Goal: Information Seeking & Learning: Learn about a topic

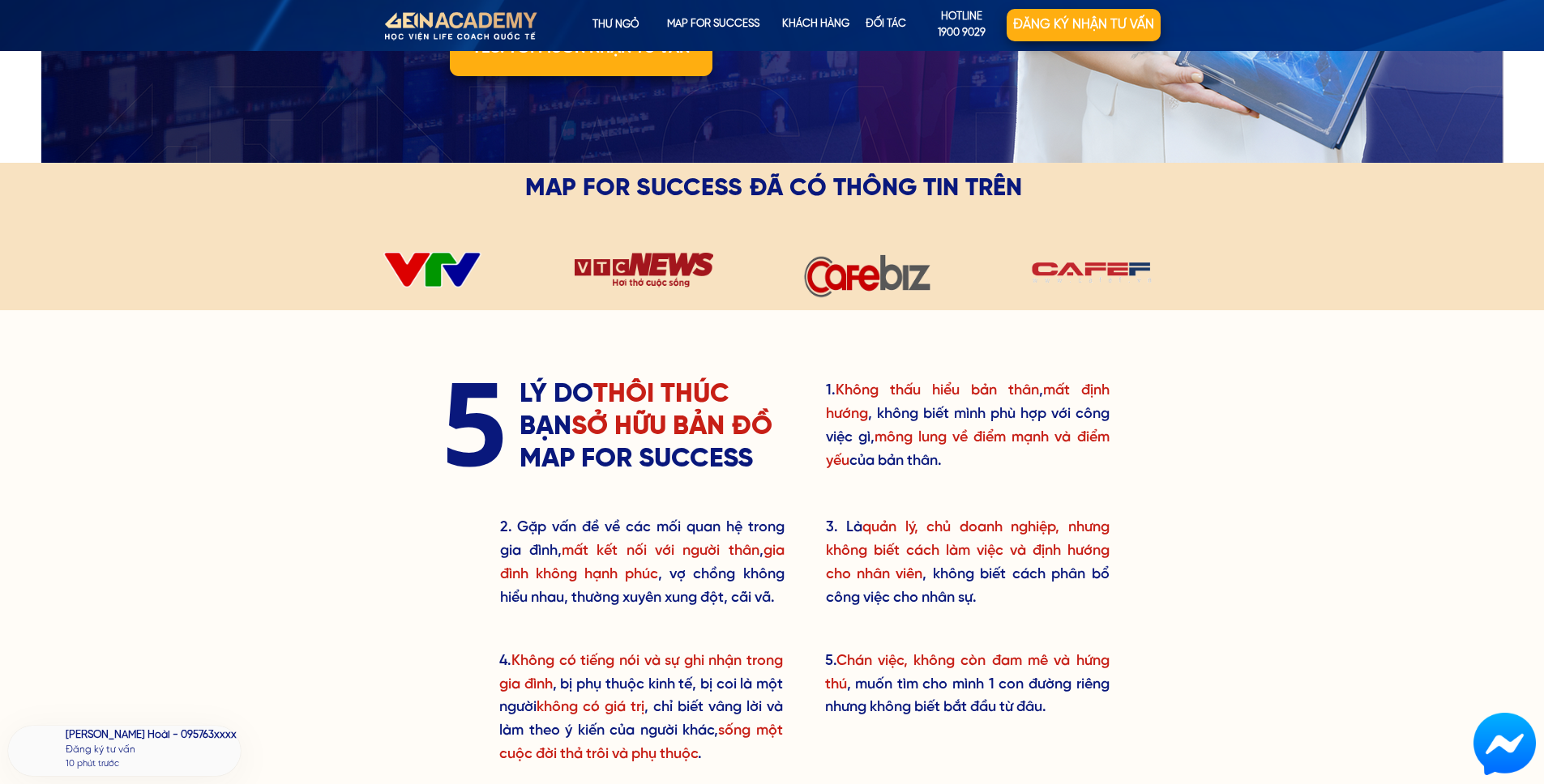
scroll to position [467, 0]
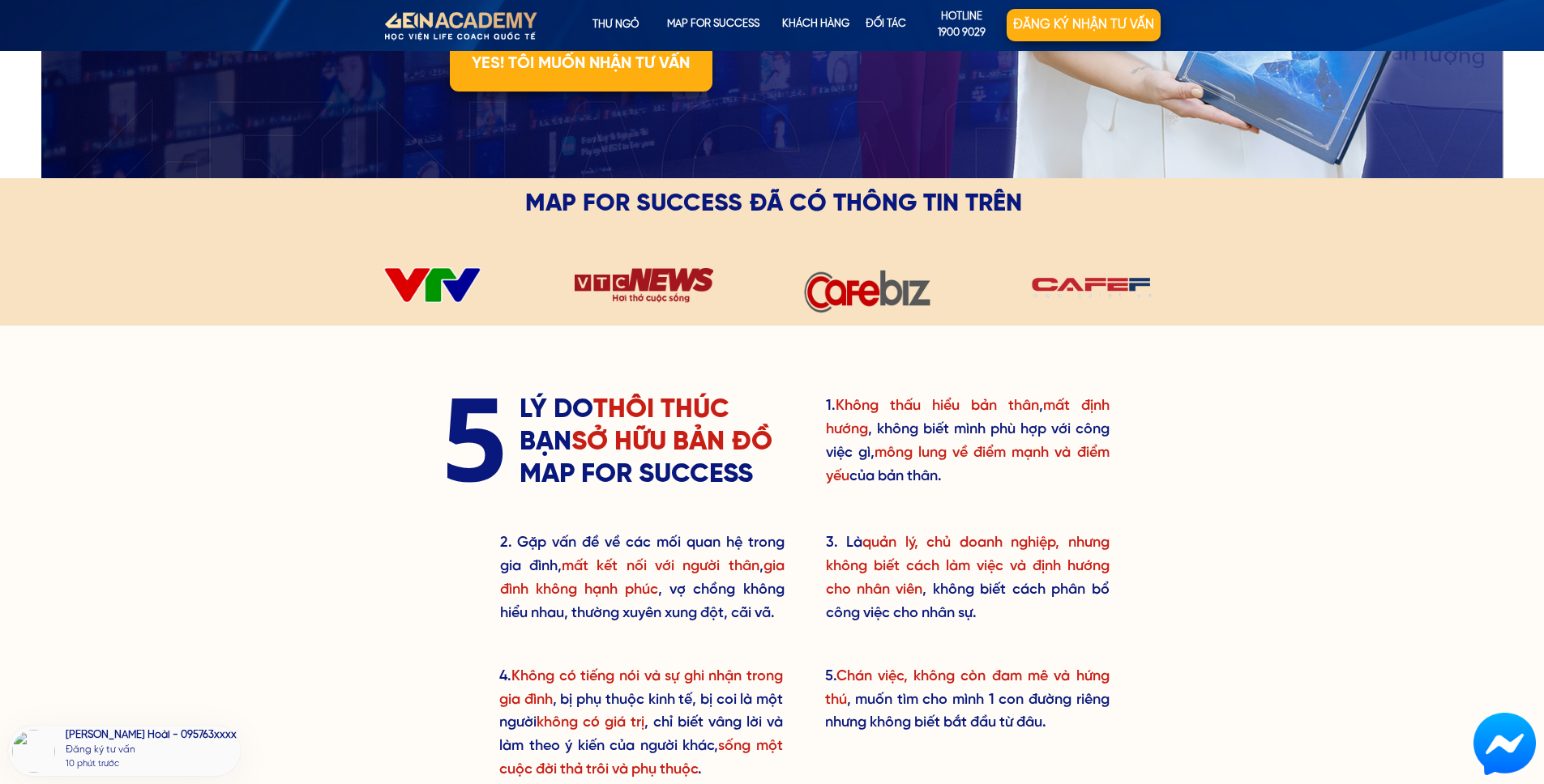
click at [800, 410] on div "1. Không thấu hiểu bản thân , mất định hướng , không biết mình phù hợp với công…" at bounding box center [772, 587] width 778 height 523
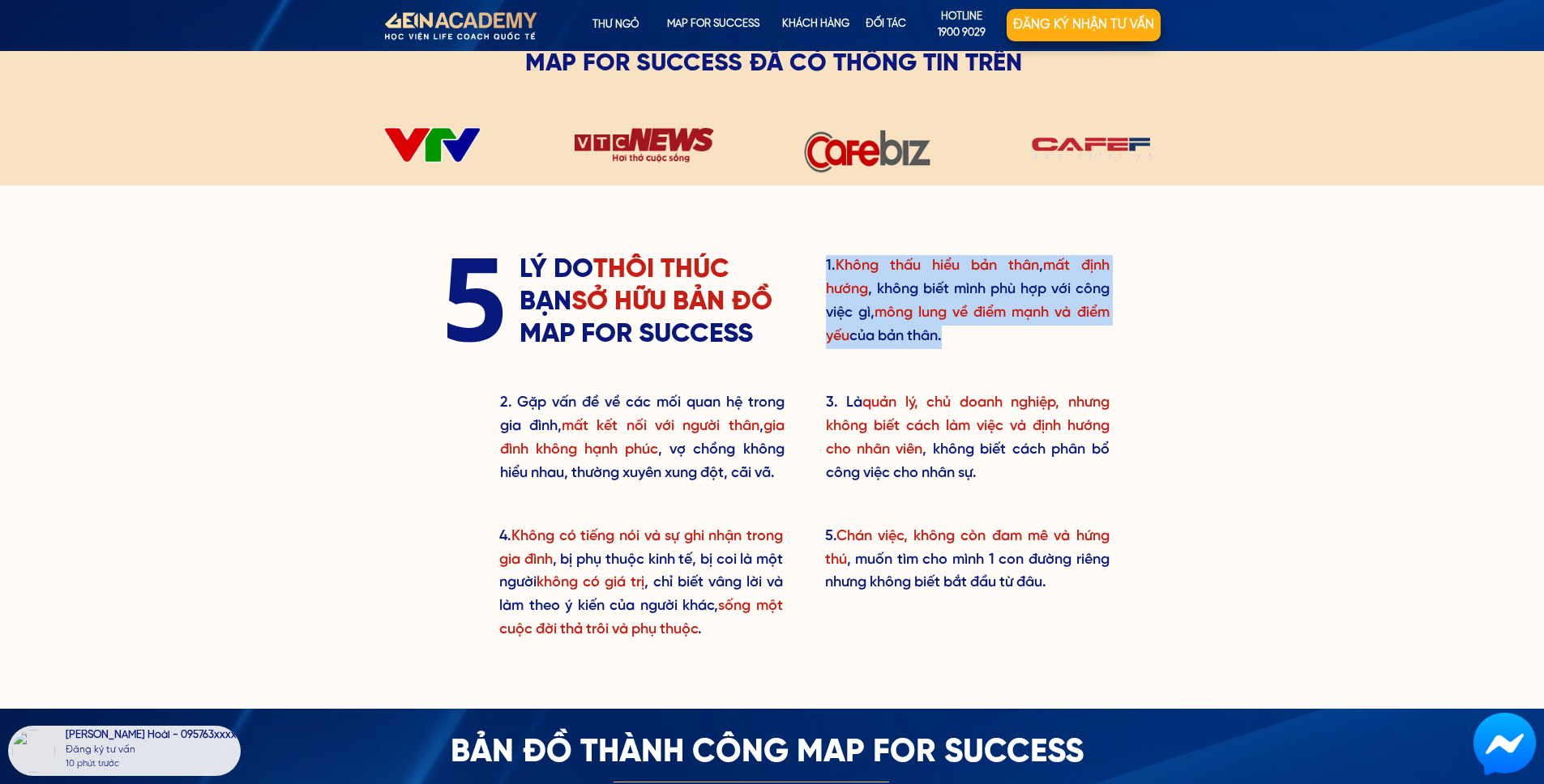
scroll to position [618, 0]
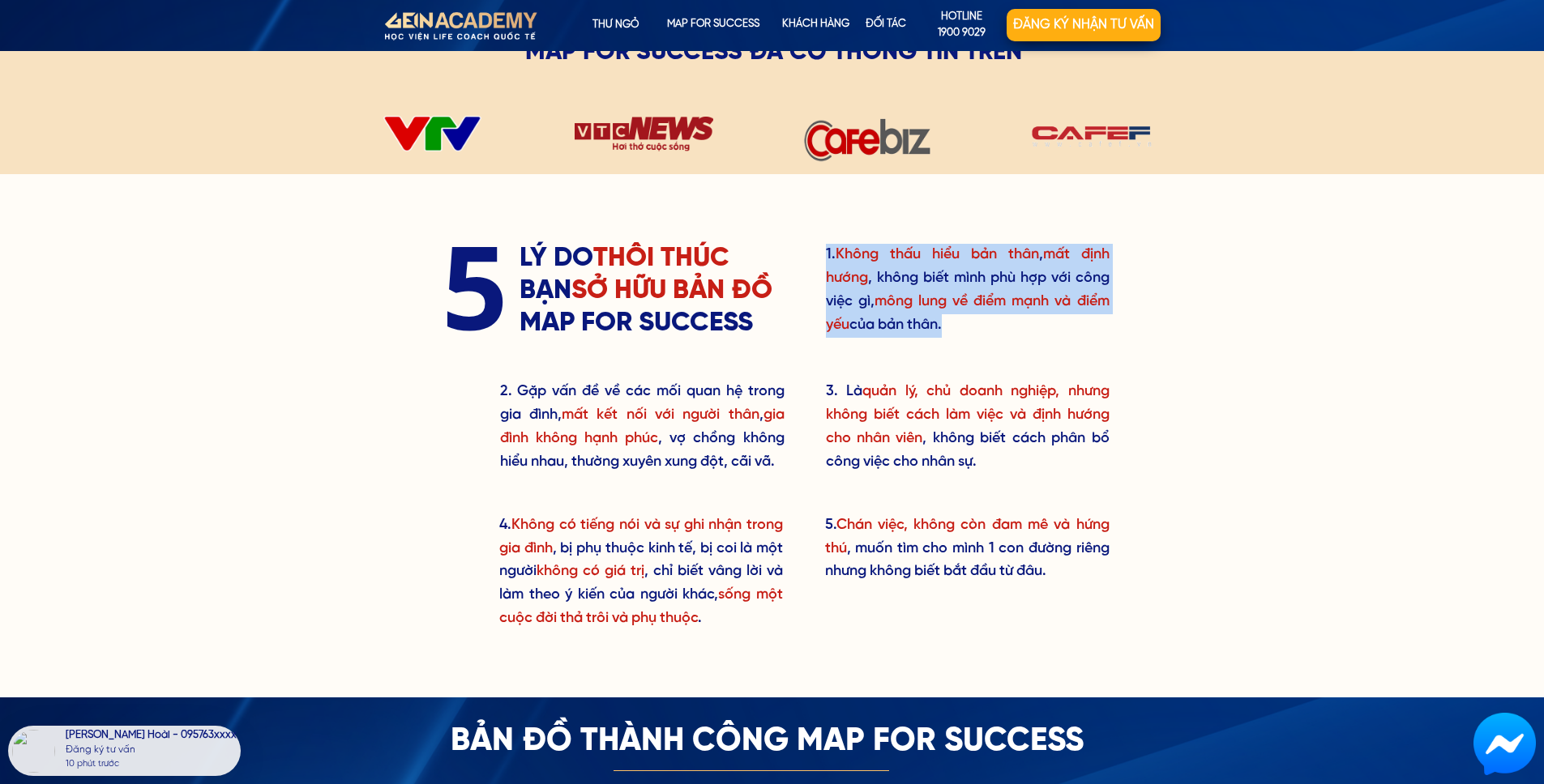
click at [800, 410] on div "1. Không thấu hiểu bản thân , mất định hướng , không biết mình phù hợp với công…" at bounding box center [772, 435] width 778 height 523
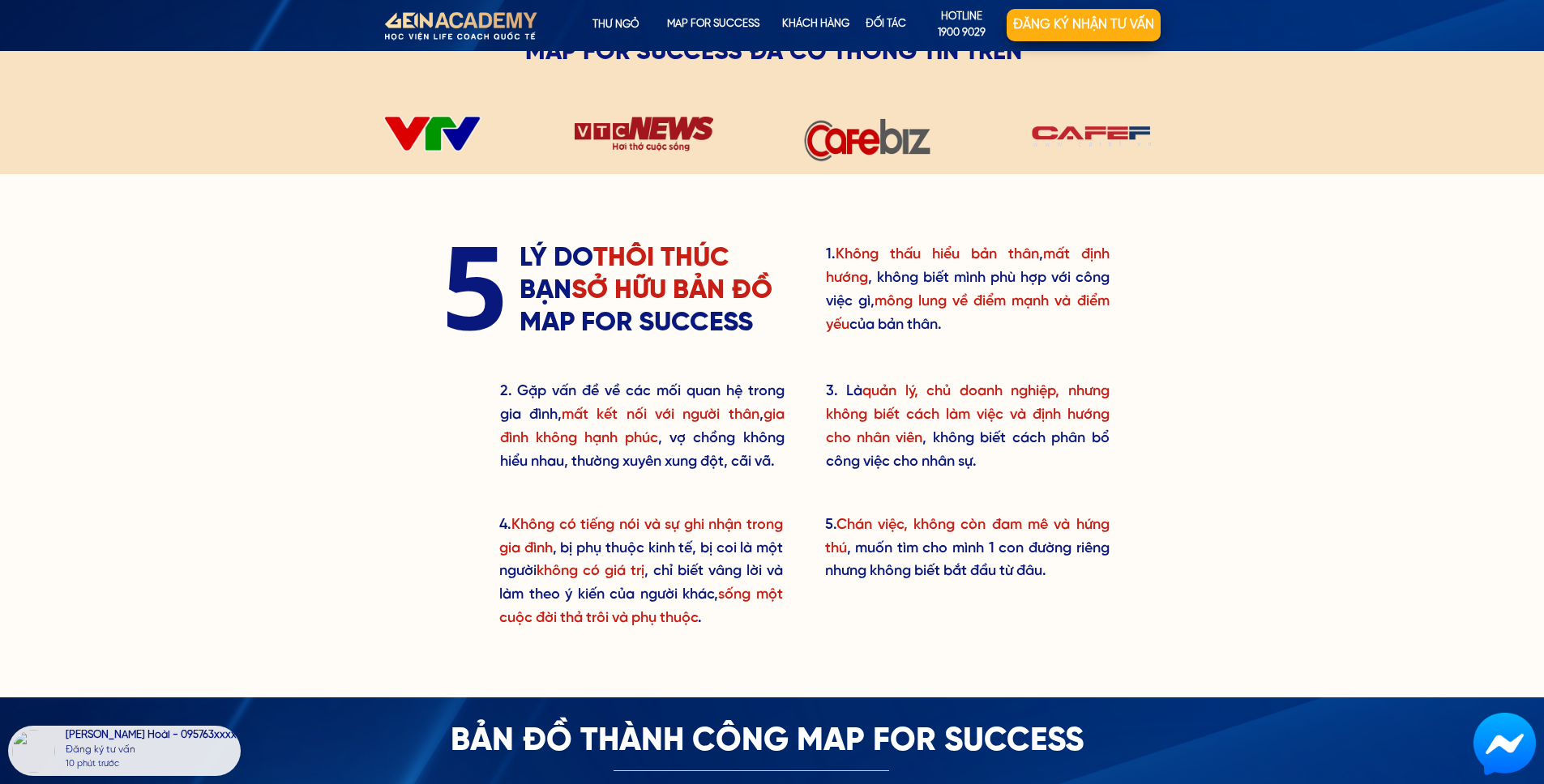
click at [800, 410] on div "1. Không thấu hiểu bản thân , mất định hướng , không biết mình phù hợp với công…" at bounding box center [772, 435] width 778 height 523
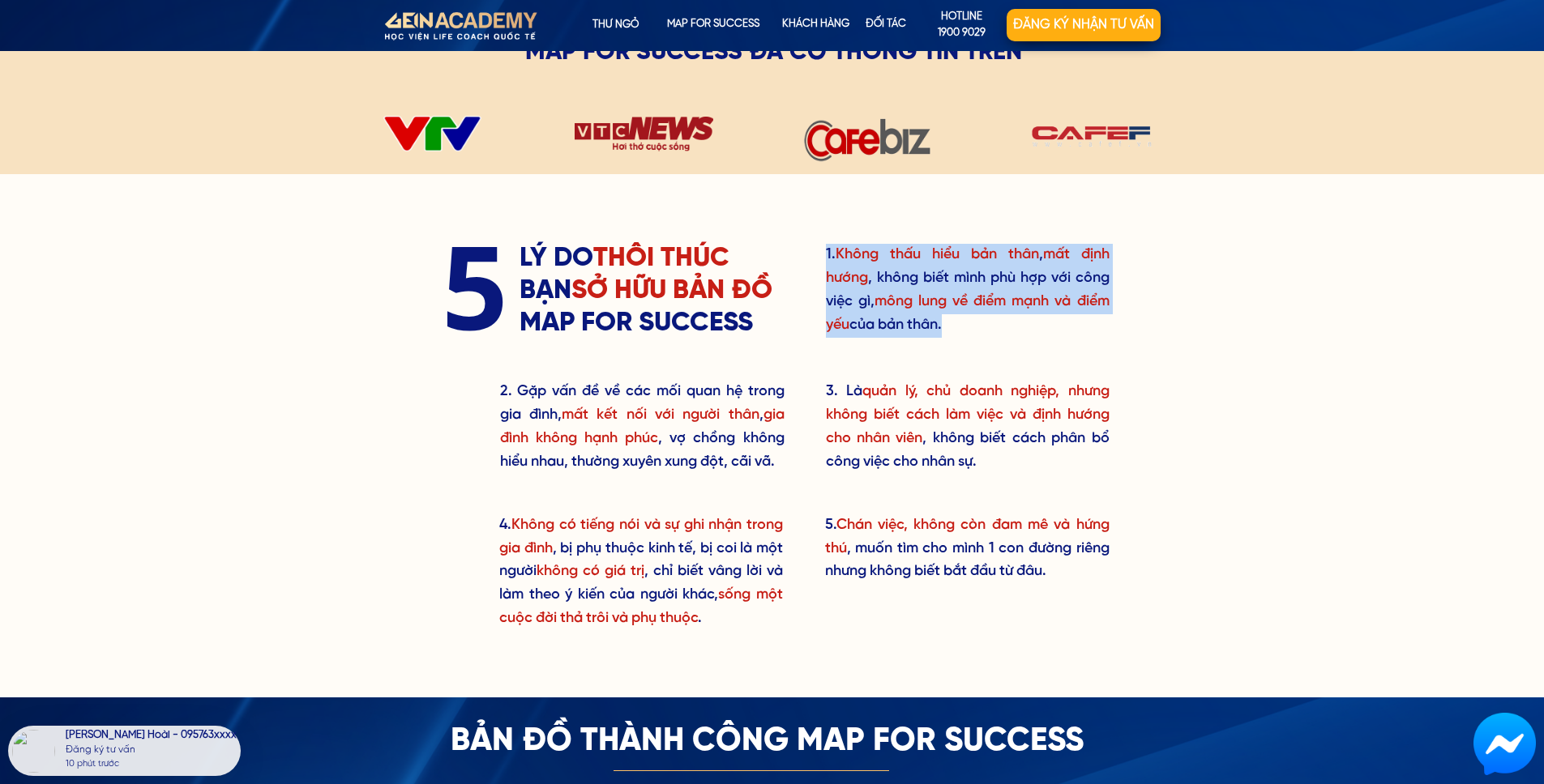
click at [744, 430] on h3 "2. Gặp vấn đề về các mối quan hệ trong gia đình, mất kết nối với người thân , g…" at bounding box center [642, 427] width 284 height 93
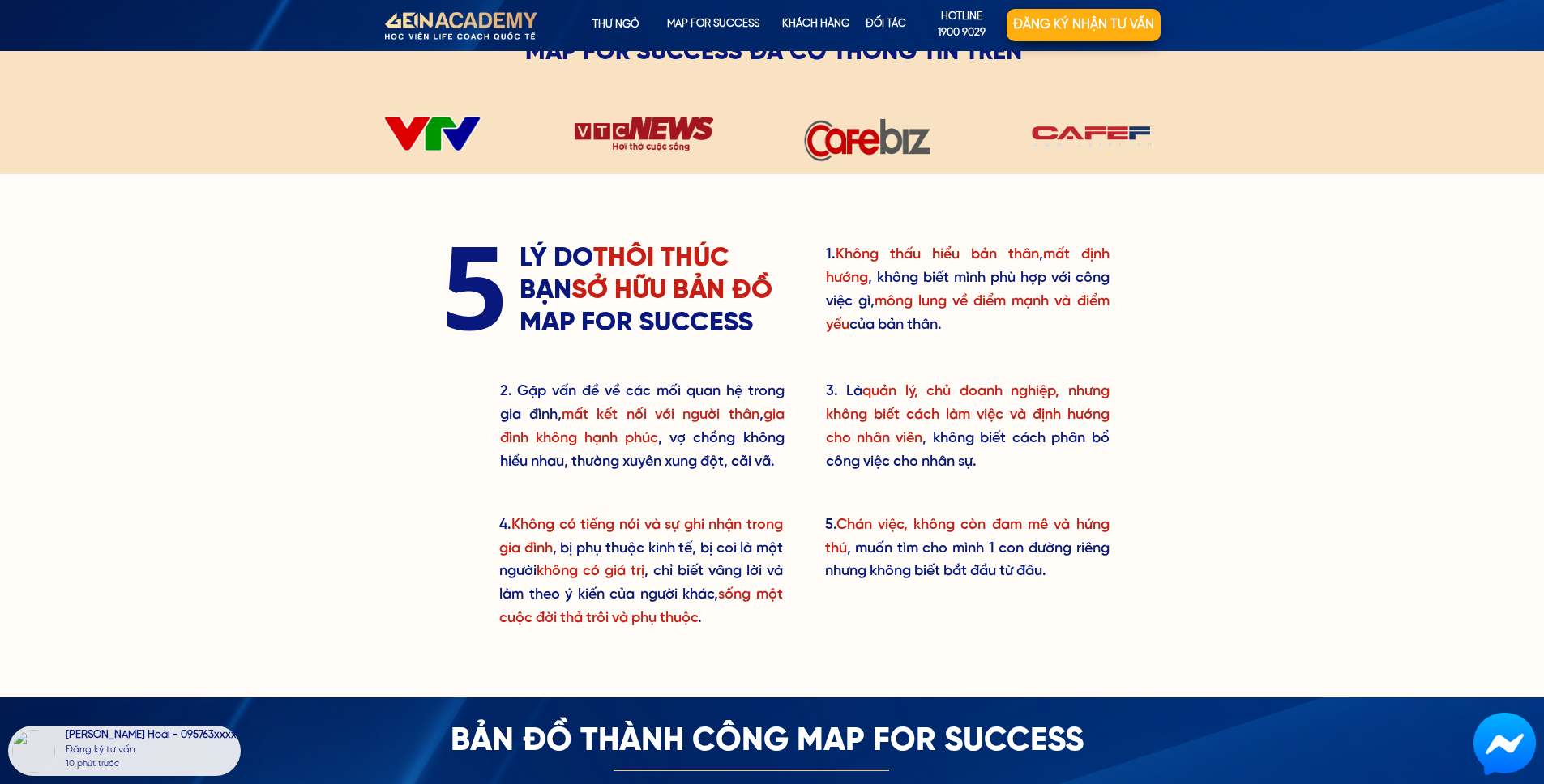
click at [744, 430] on h3 "2. Gặp vấn đề về các mối quan hệ trong gia đình, mất kết nối với người thân , g…" at bounding box center [642, 427] width 284 height 93
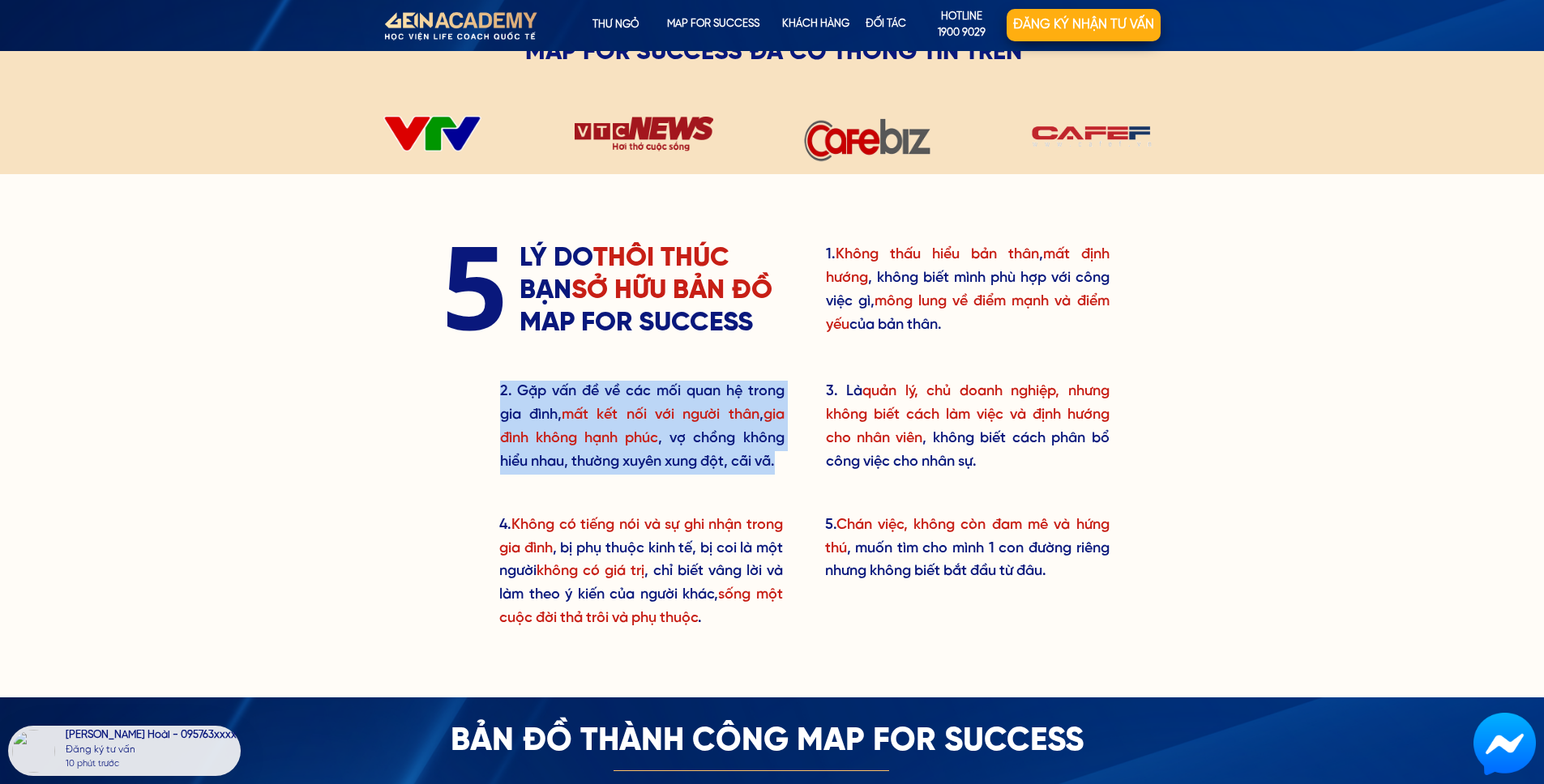
click at [885, 465] on h3 "3. Là quản lý, chủ doanh nghiệp, nhưng không biết cách làm việc và định hướng c…" at bounding box center [968, 427] width 284 height 93
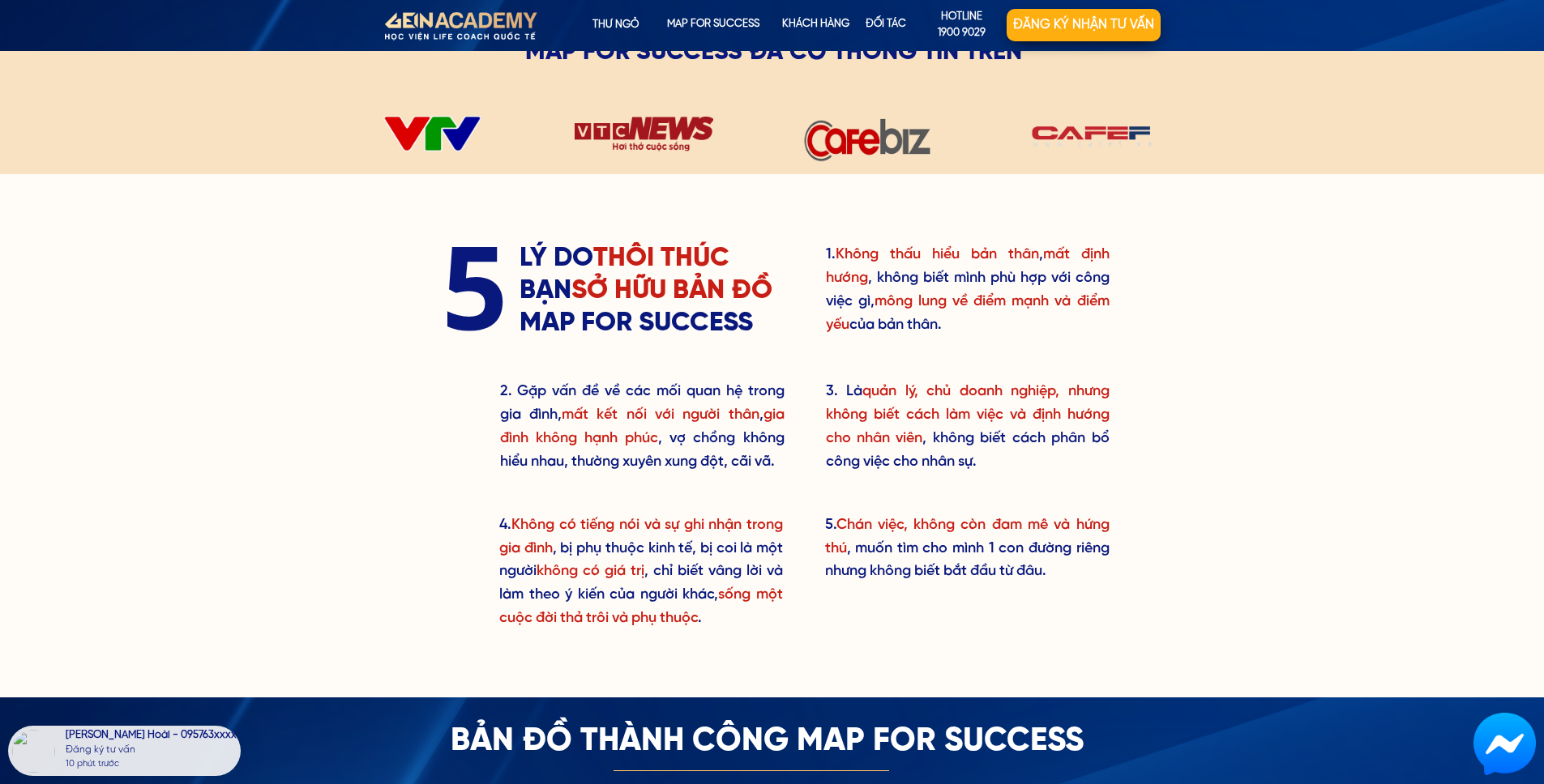
click at [885, 465] on h3 "3. Là quản lý, chủ doanh nghiệp, nhưng không biết cách làm việc và định hướng c…" at bounding box center [968, 427] width 284 height 93
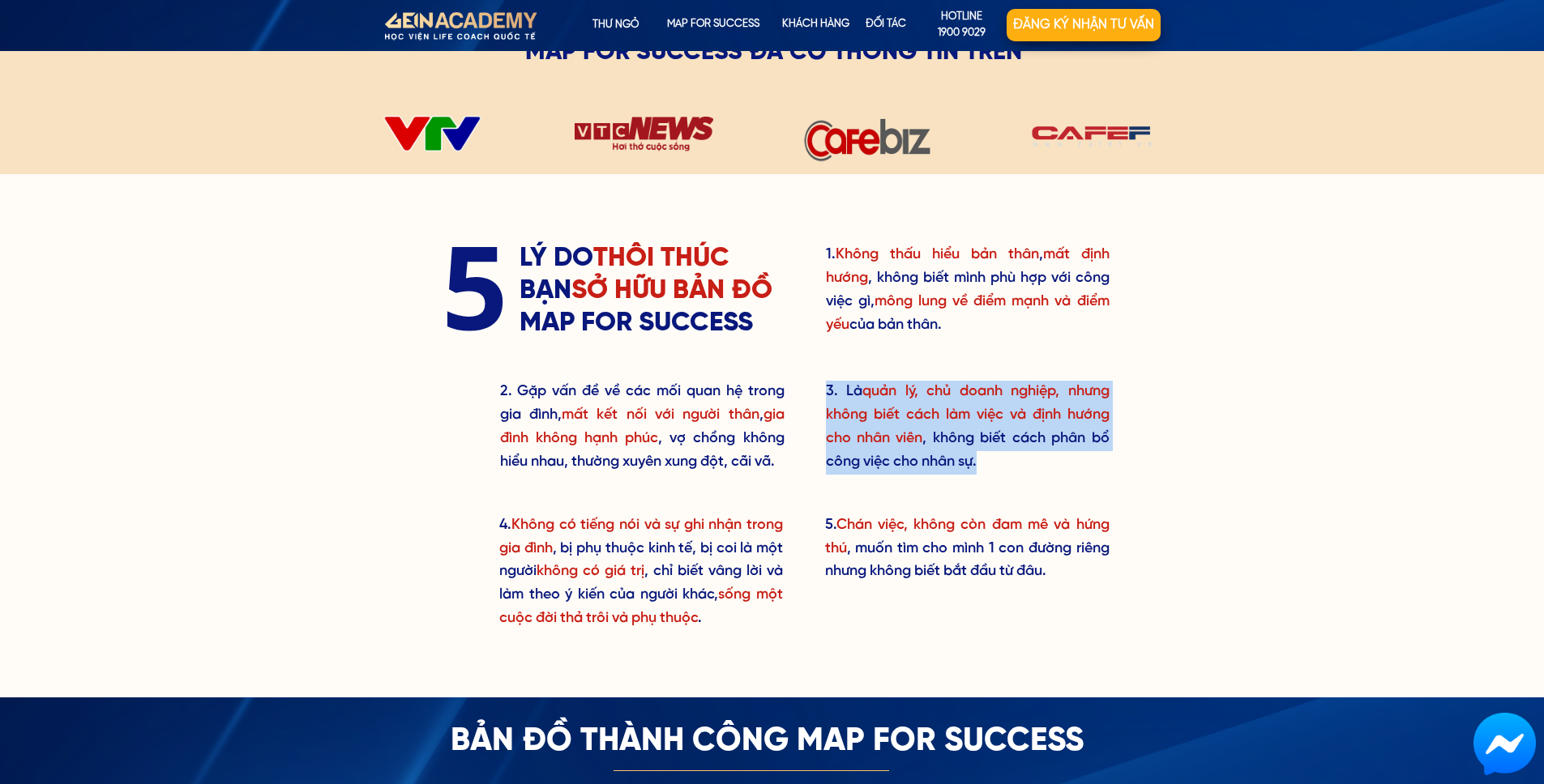
click at [871, 539] on h3 "5. Chán việc, không còn đam mê và hứng thú , muốn tìm cho mình 1 con đường riên…" at bounding box center [967, 549] width 284 height 70
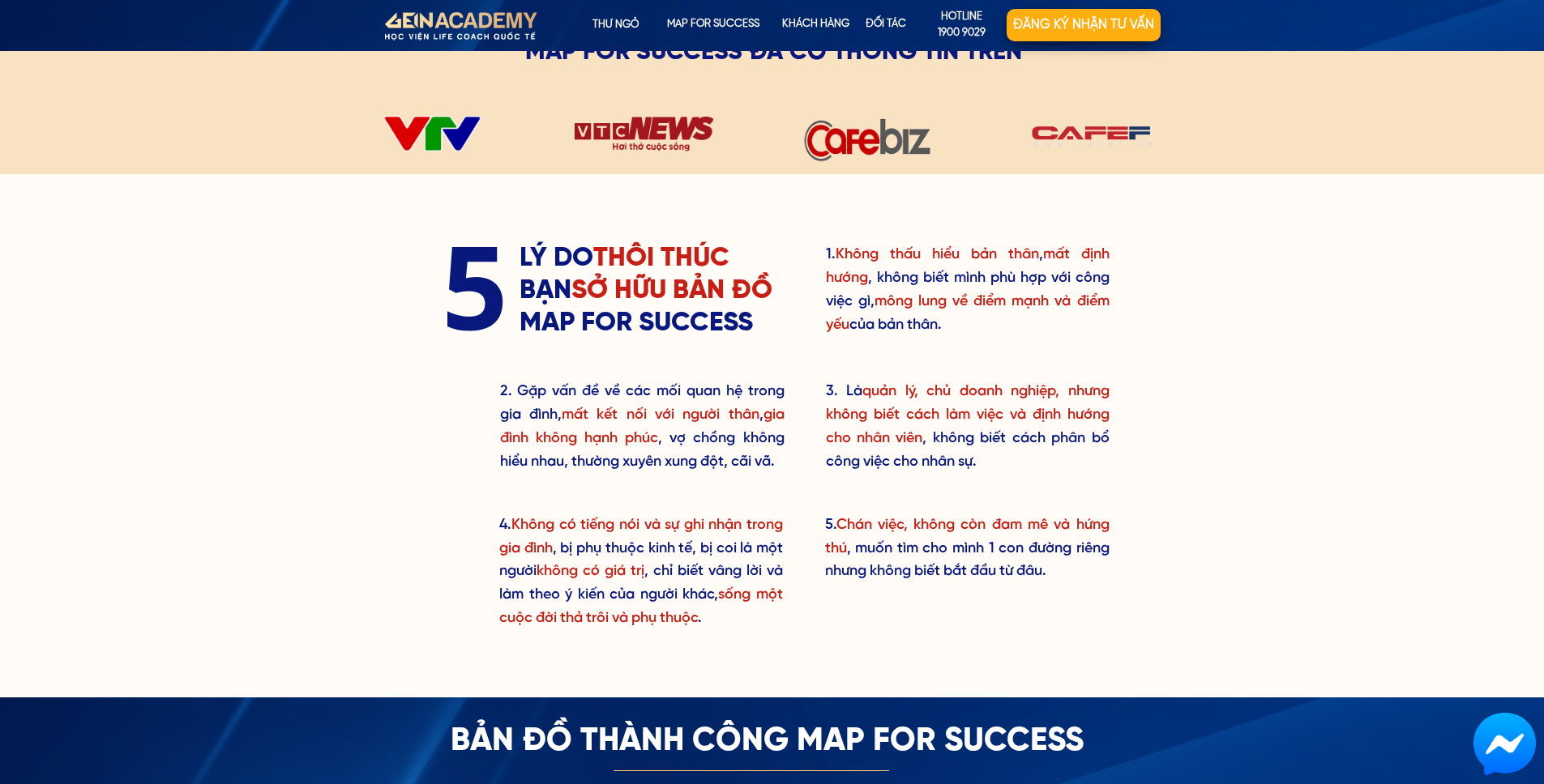
click at [871, 539] on h3 "5. Chán việc, không còn đam mê và hứng thú , muốn tìm cho mình 1 con đường riên…" at bounding box center [967, 549] width 284 height 70
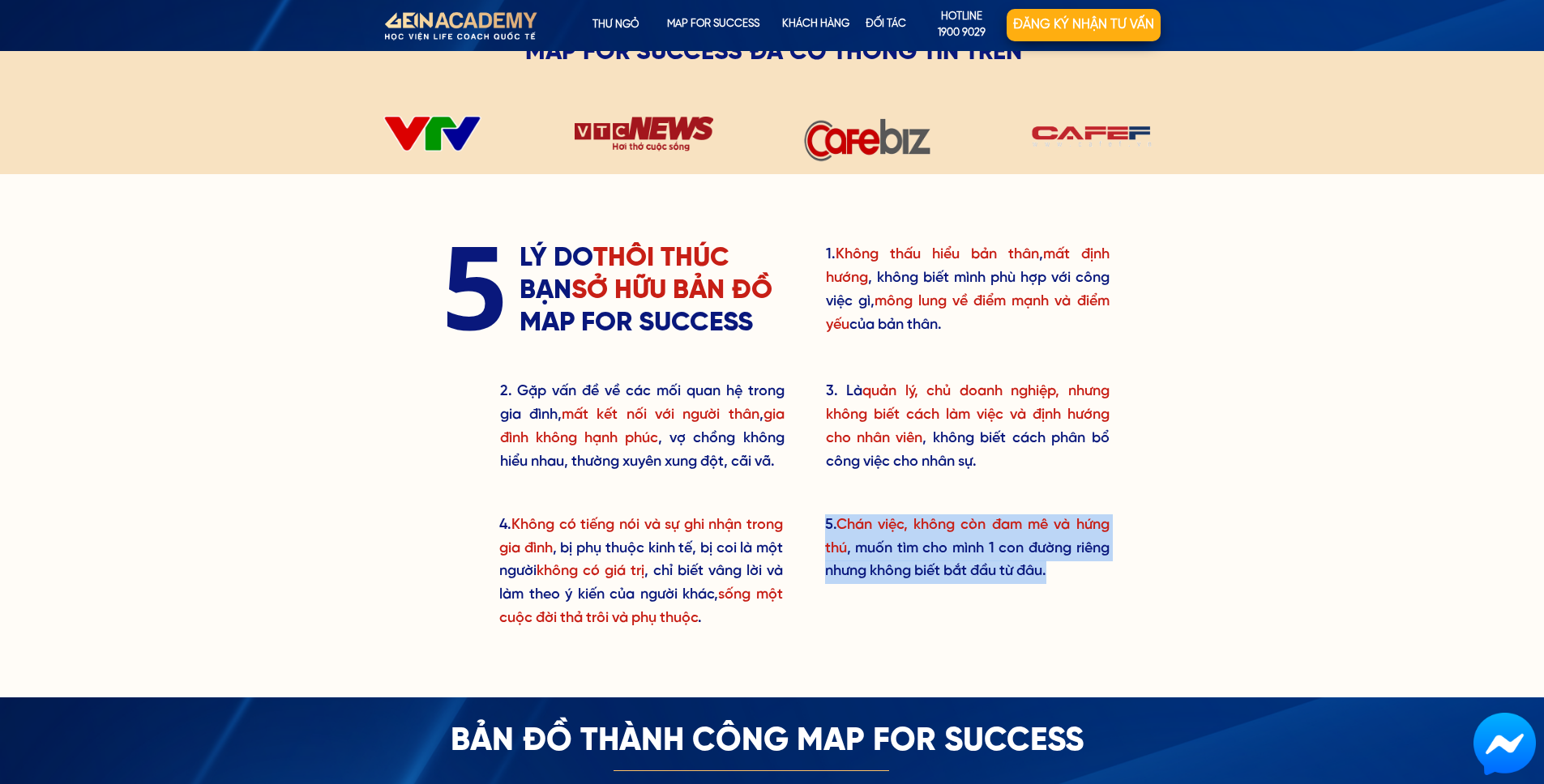
click at [644, 578] on span "không có giá trị" at bounding box center [590, 571] width 108 height 16
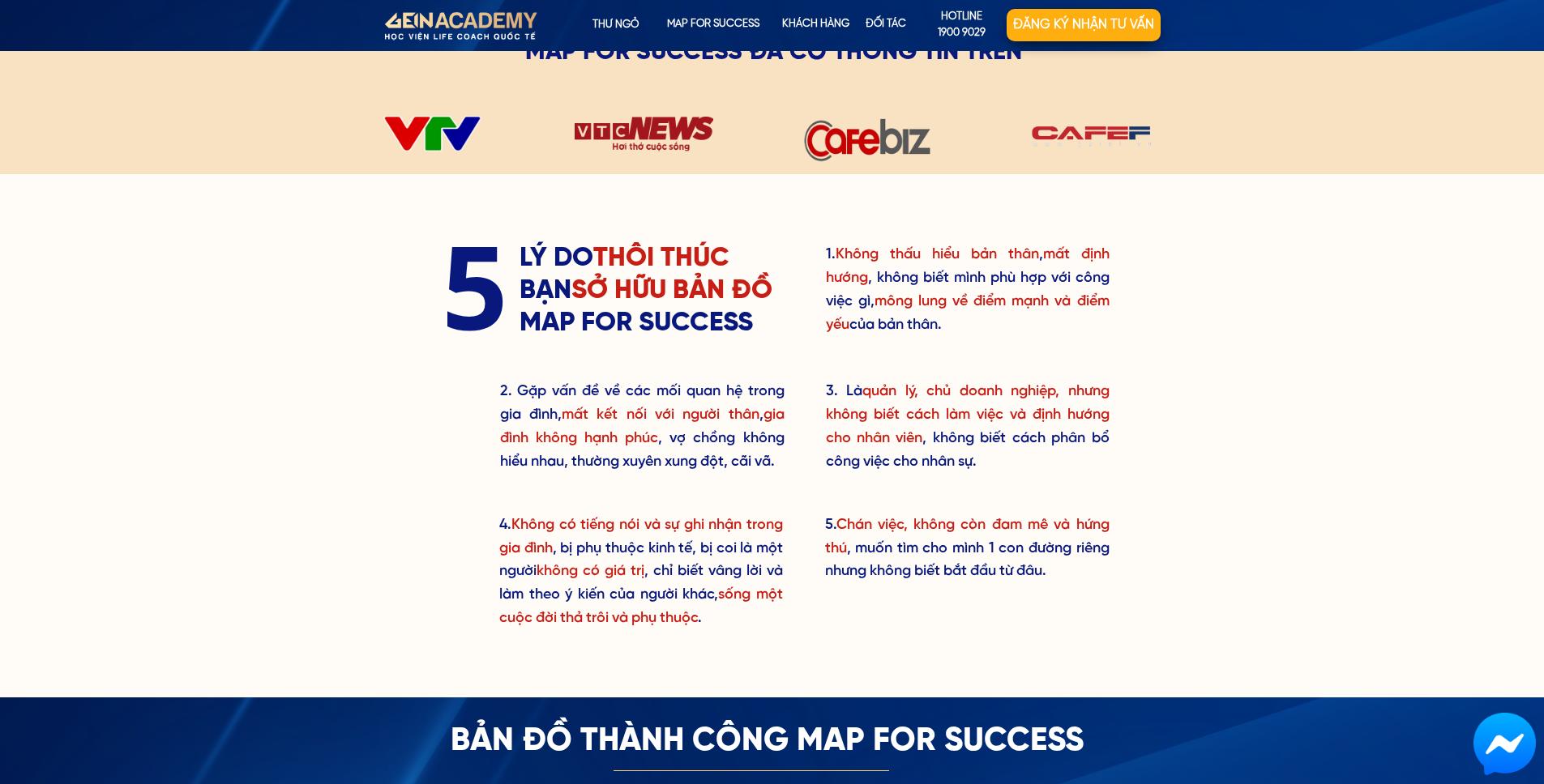
click at [644, 578] on span "không có giá trị" at bounding box center [590, 571] width 108 height 16
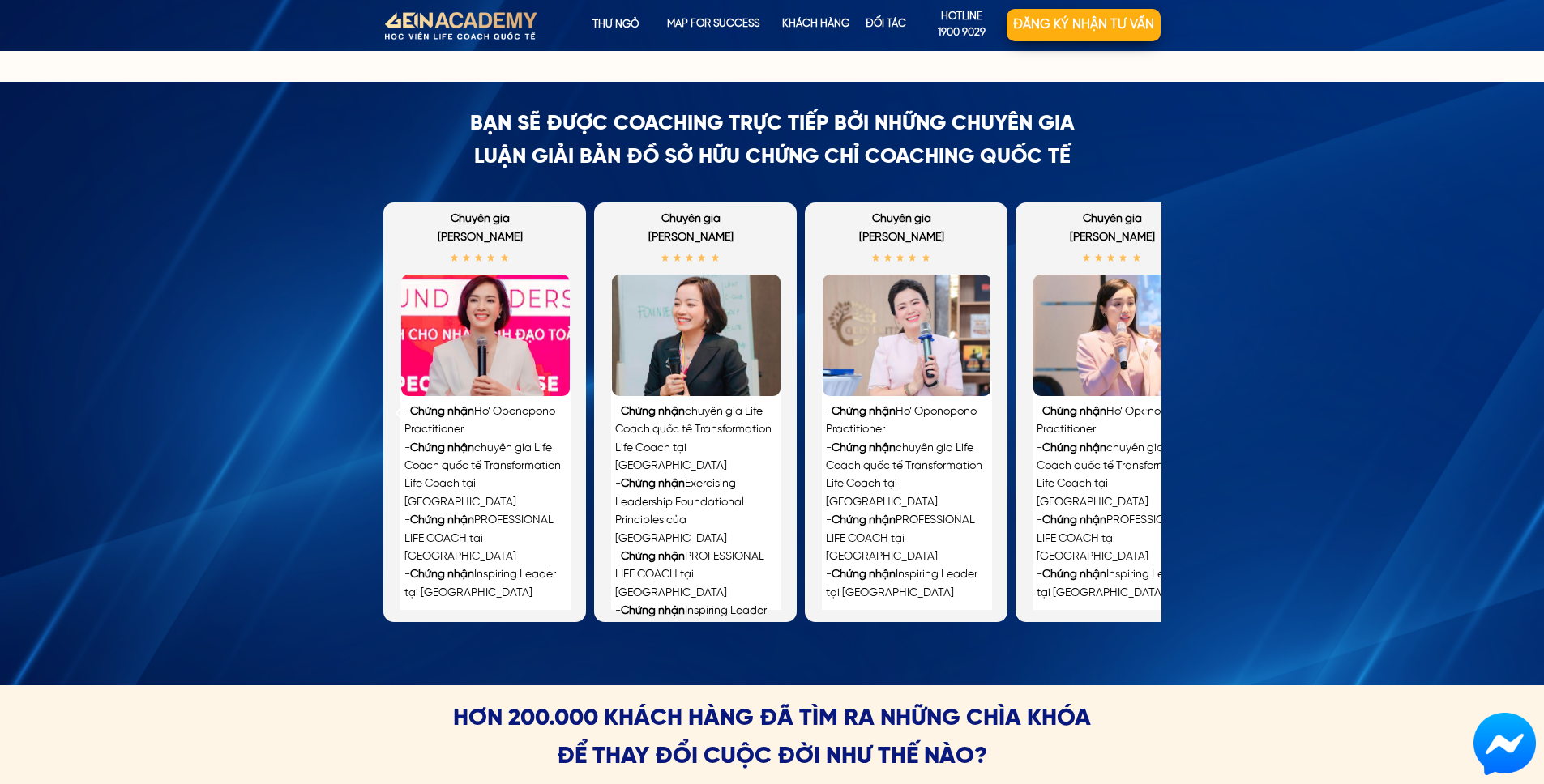
scroll to position [3533, 0]
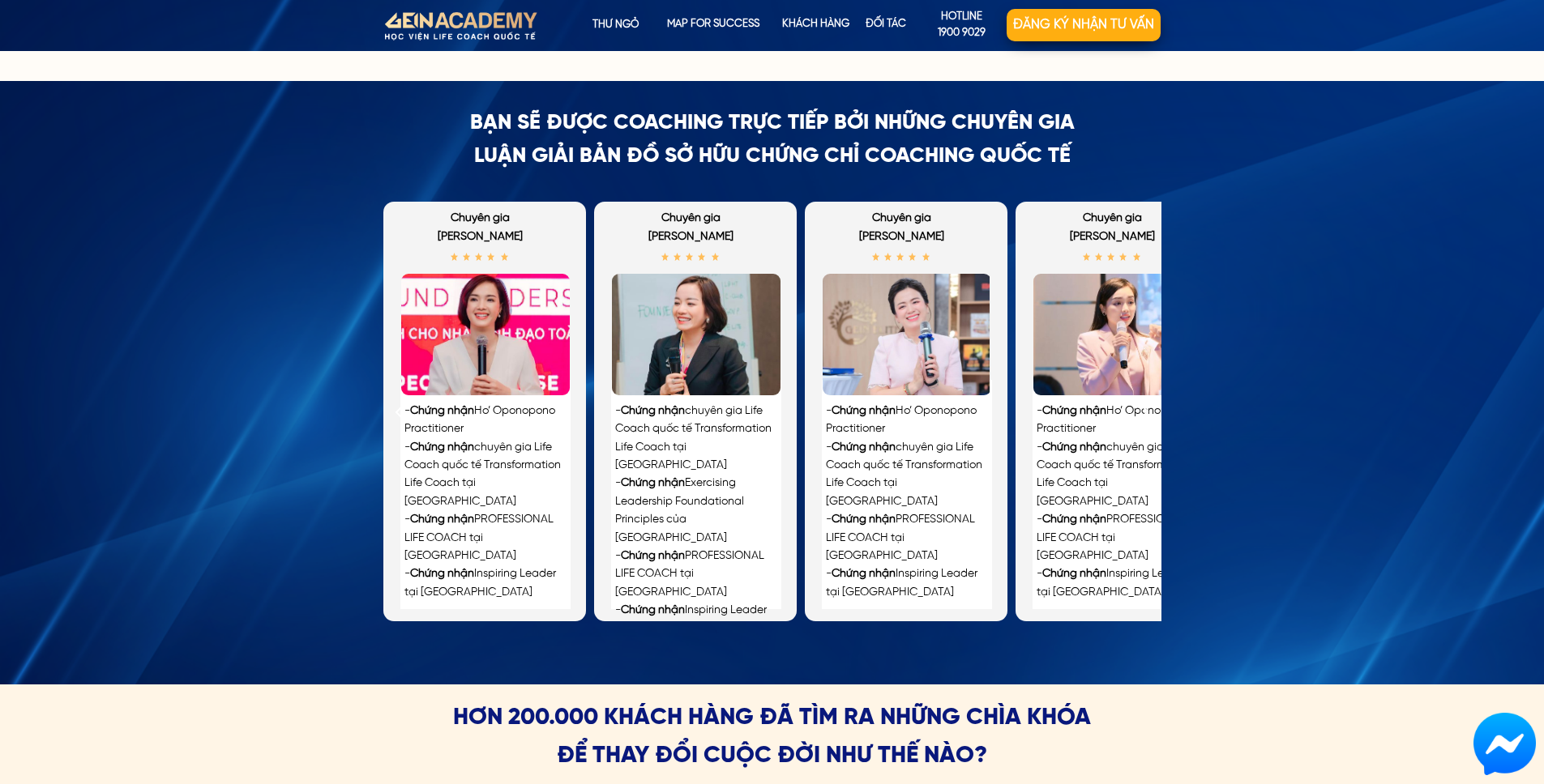
click at [335, 426] on div "BẠN SẼ ĐƯỢC COACHING TRỰC TIẾP BỞI những CHUYÊN GIA LUẬN GIẢI BẢN ĐỒ sở hữu chứ…" at bounding box center [772, 383] width 1544 height 604
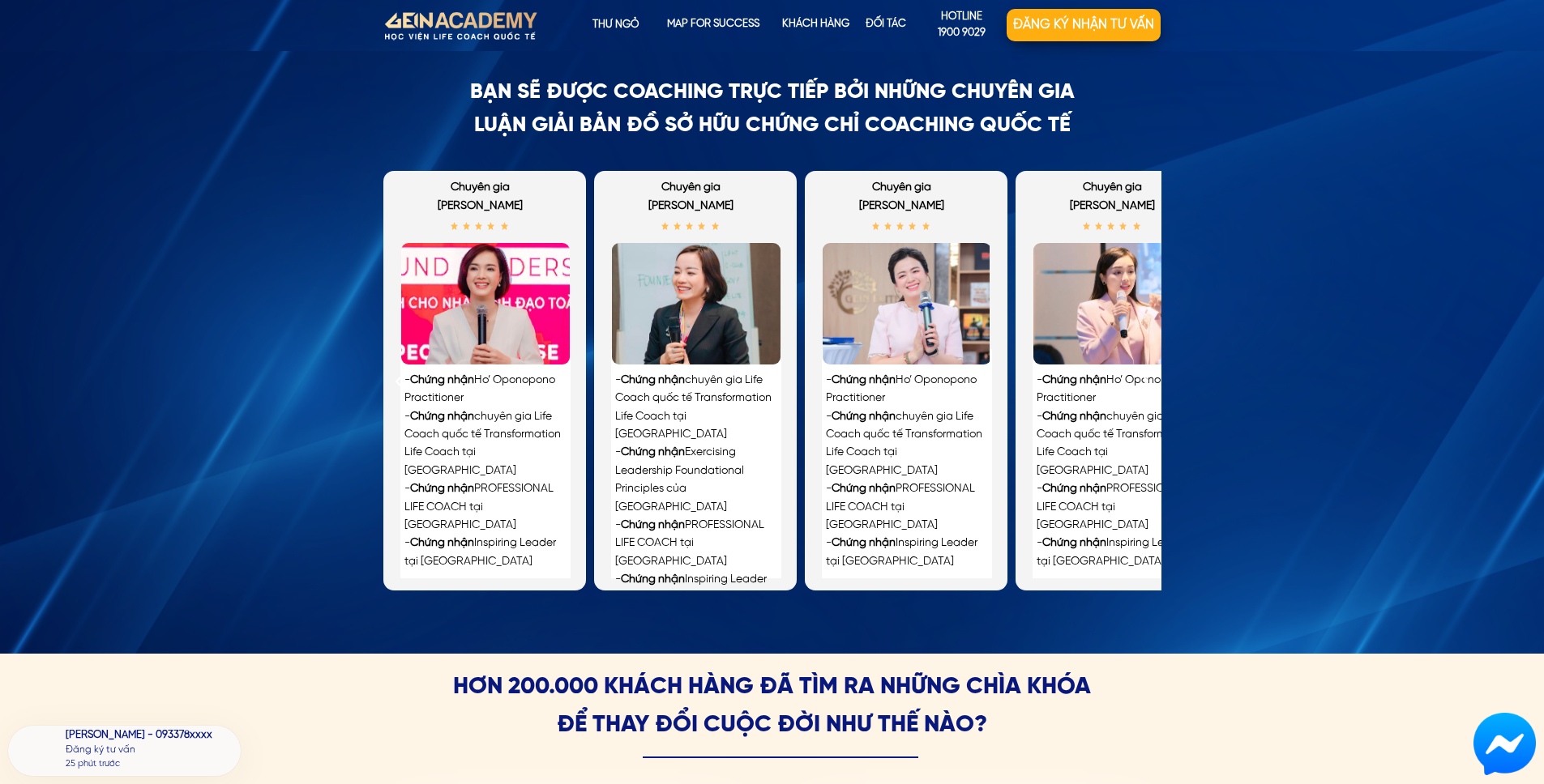
scroll to position [3573, 0]
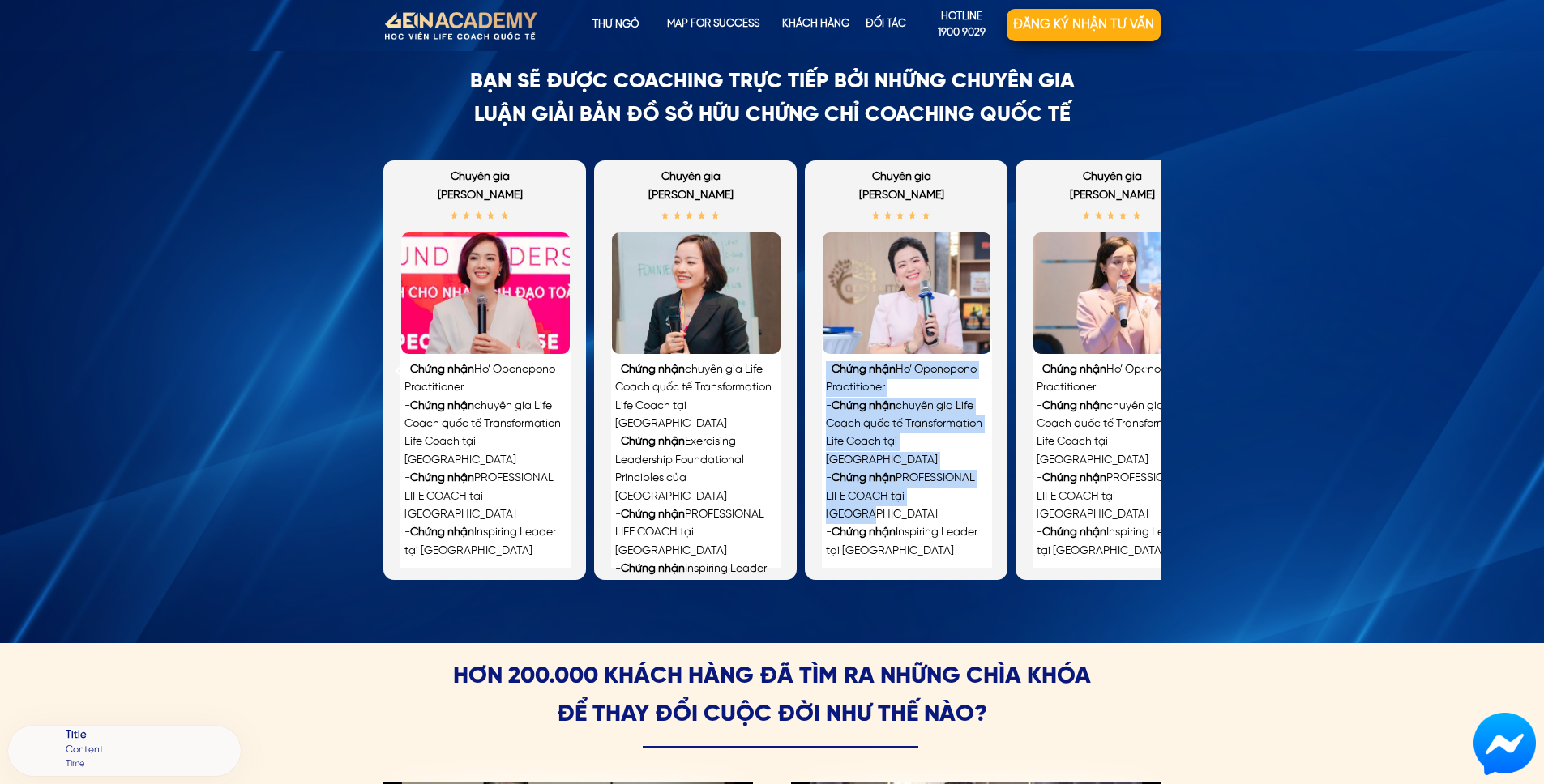
drag, startPoint x: 908, startPoint y: 480, endPoint x: 824, endPoint y: 471, distance: 84.5
click at [826, 471] on div "- Chứng nhận Ho’ Oponopono Practitioner - Chứng nhận chuyên gia Life Coach quốc…" at bounding box center [906, 461] width 160 height 200
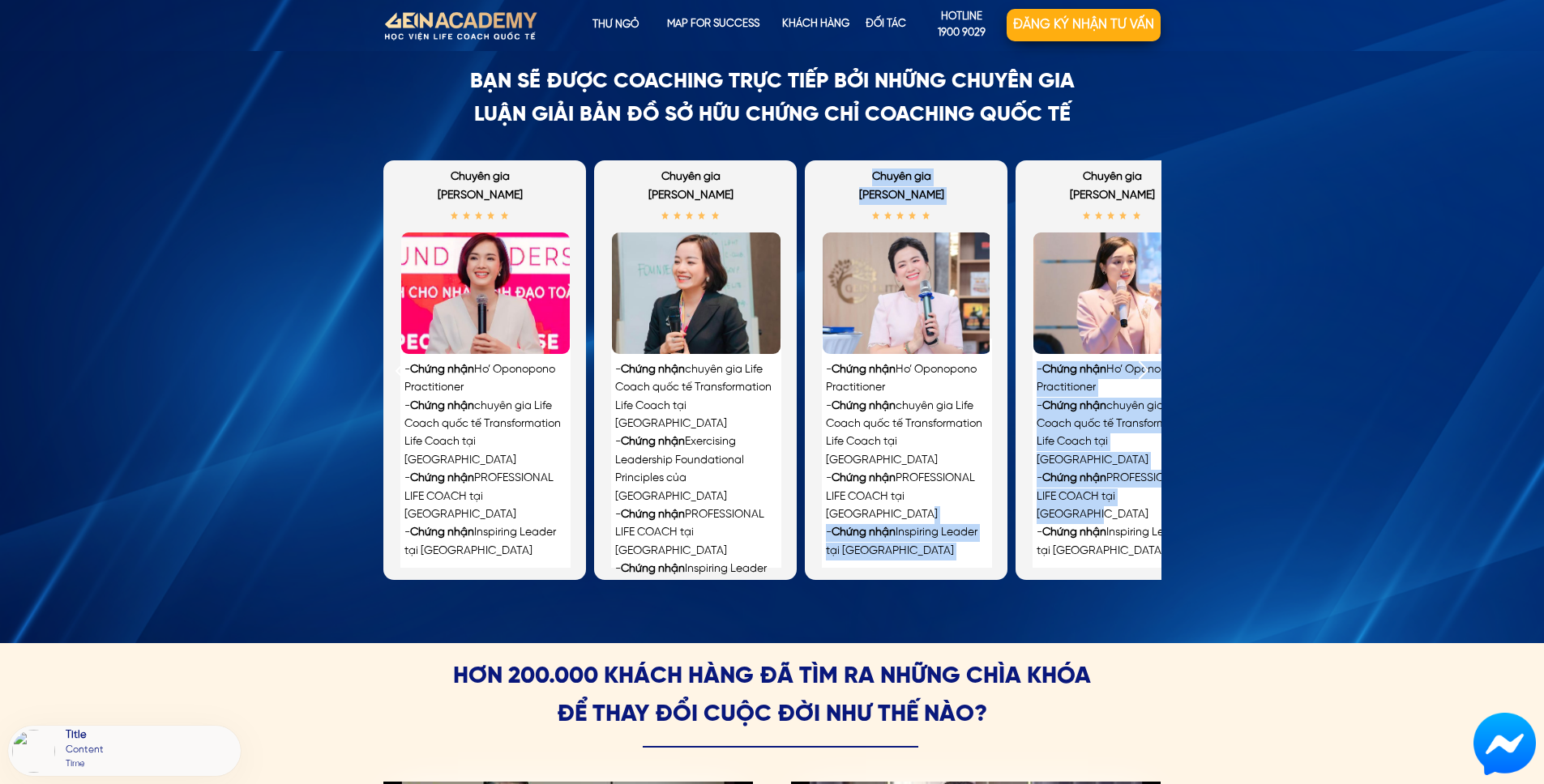
drag, startPoint x: 1087, startPoint y: 489, endPoint x: 877, endPoint y: 493, distance: 210.0
click at [877, 493] on div "- Chứng nhận Ho’ Oponopono Practitioner - Chứng nhận chuyên gia Life Coach quốc…" at bounding box center [800, 370] width 835 height 420
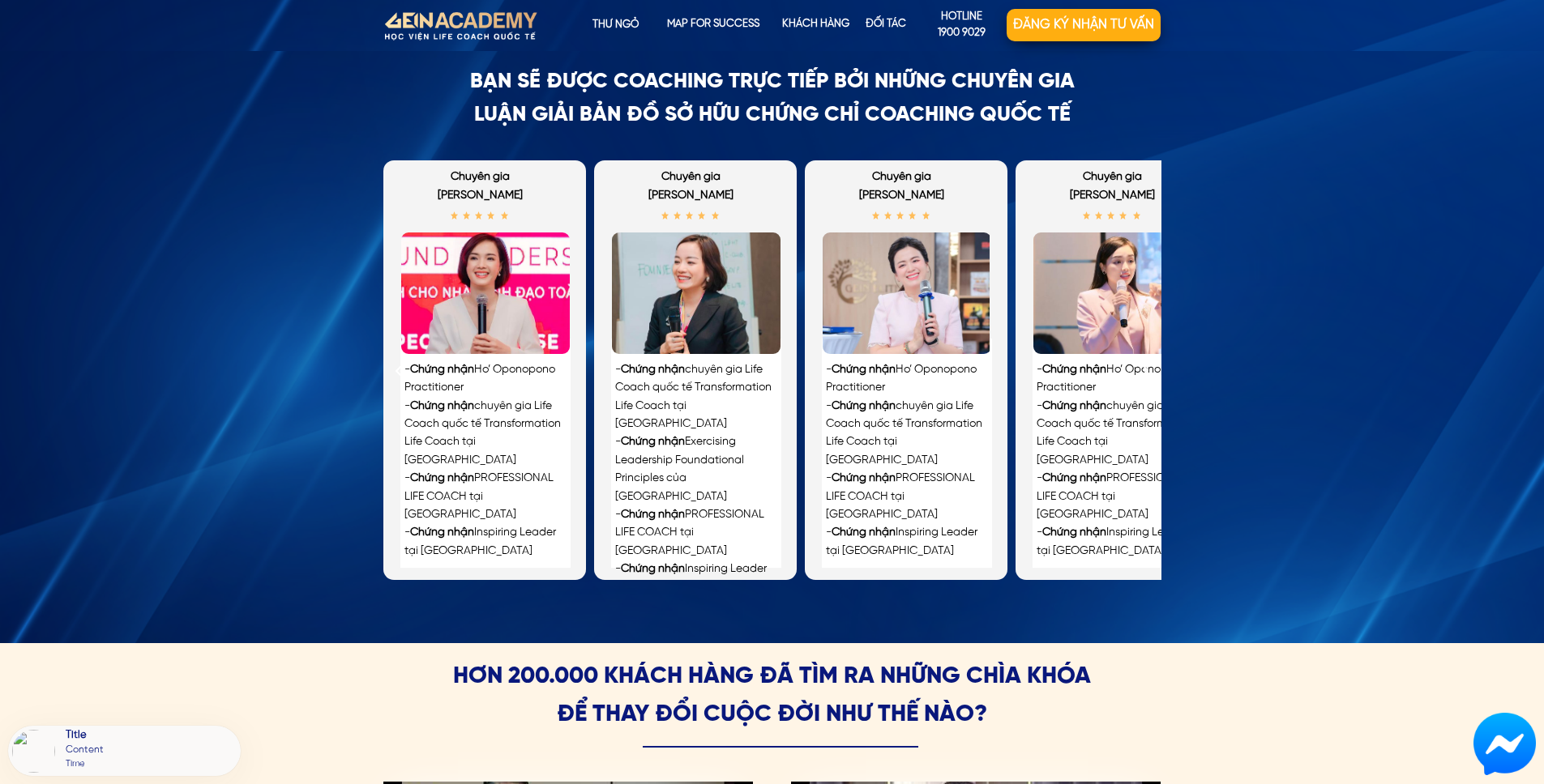
click at [335, 499] on div "BẠN SẼ ĐƯỢC COACHING TRỰC TIẾP BỞI những CHUYÊN GIA LUẬN GIẢI BẢN ĐỒ sở hữu chứ…" at bounding box center [772, 341] width 1544 height 604
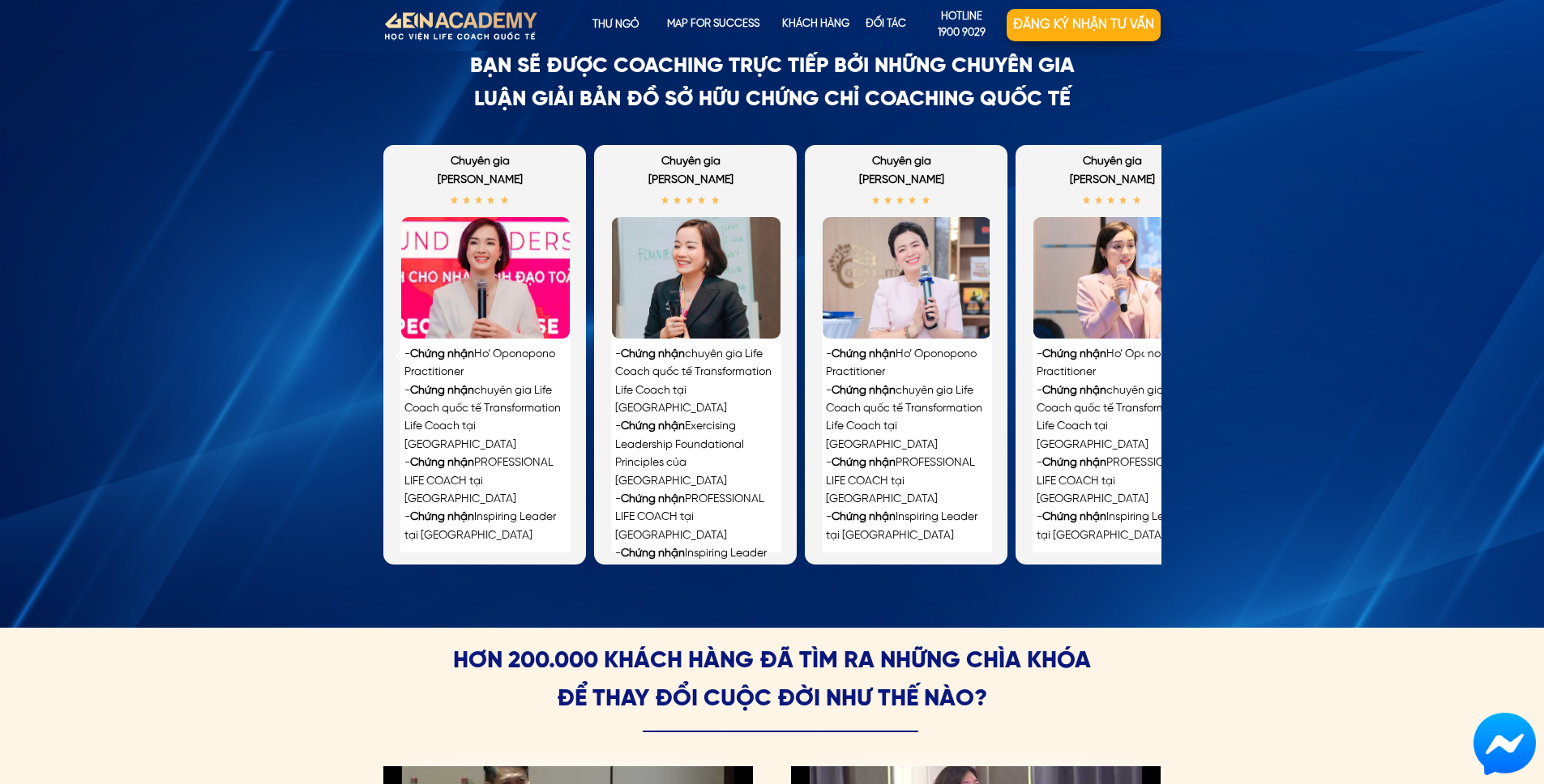
scroll to position [3568, 0]
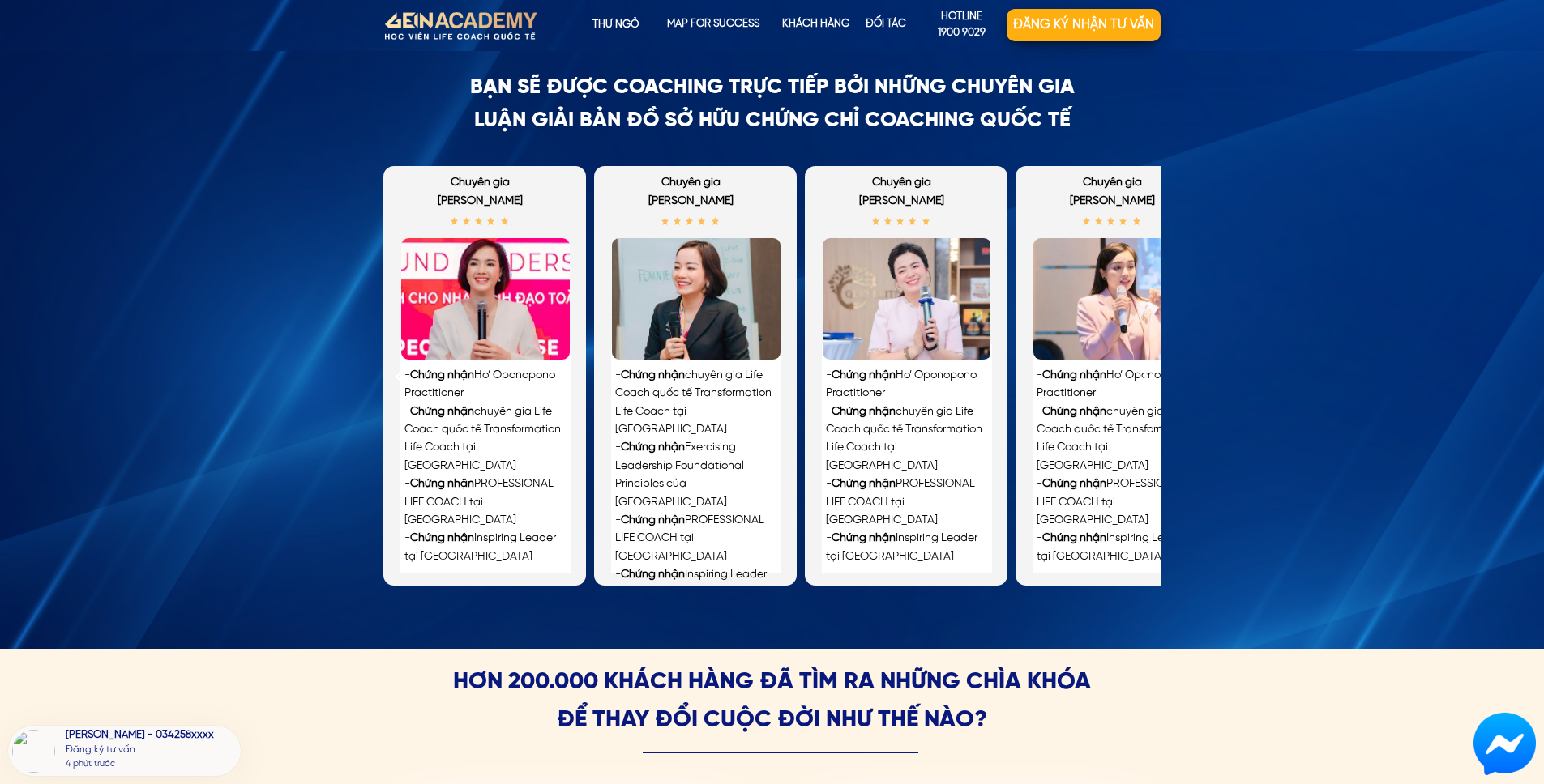
click at [1088, 370] on span "Chứng nhận" at bounding box center [1074, 375] width 64 height 12
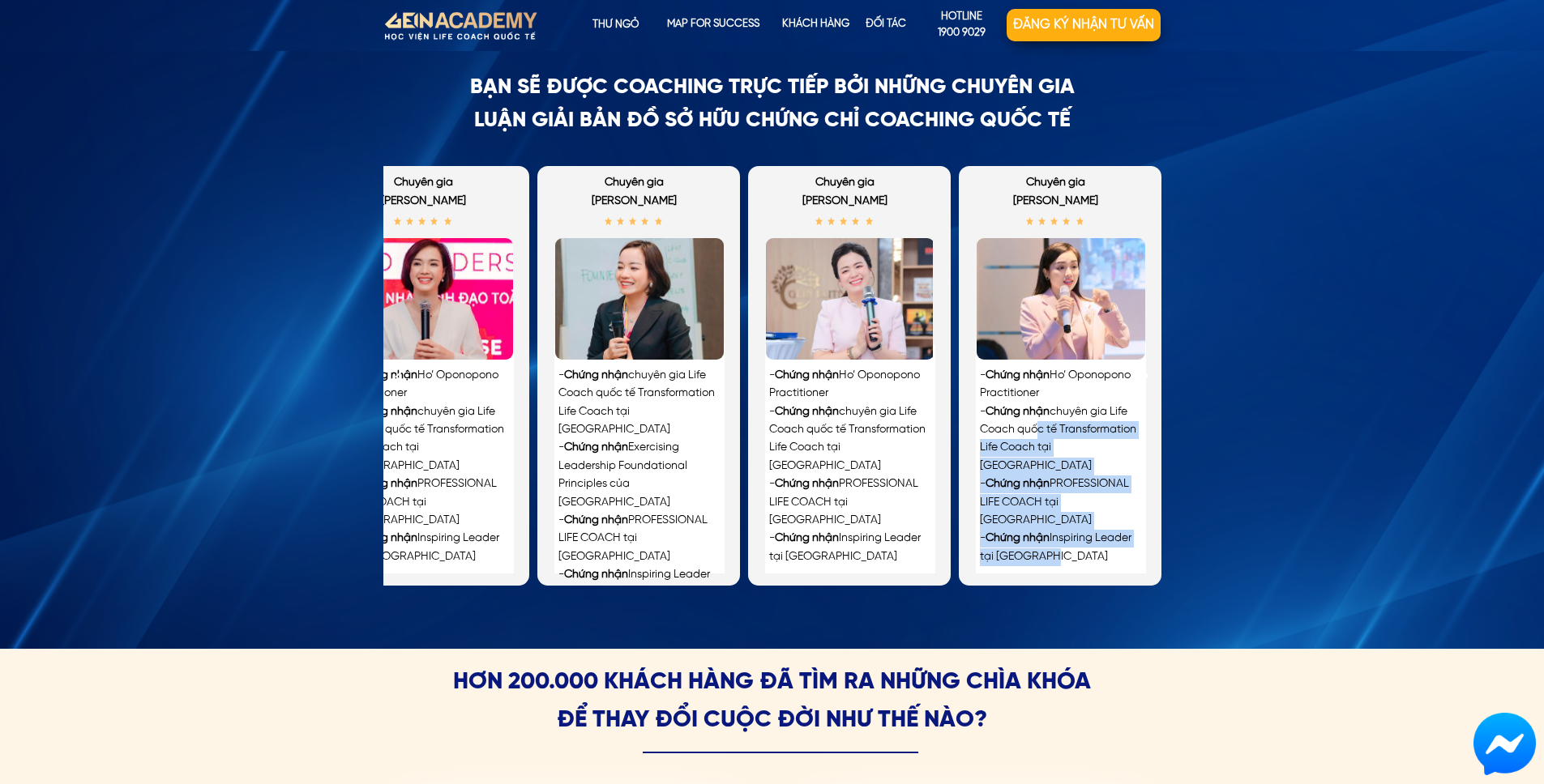
drag, startPoint x: 1107, startPoint y: 537, endPoint x: 1028, endPoint y: 432, distance: 131.4
click at [1028, 432] on div "- Chứng nhận Ho’ Oponopono Practitioner - Chứng nhận chuyên gia Life Coach quốc…" at bounding box center [1060, 467] width 160 height 200
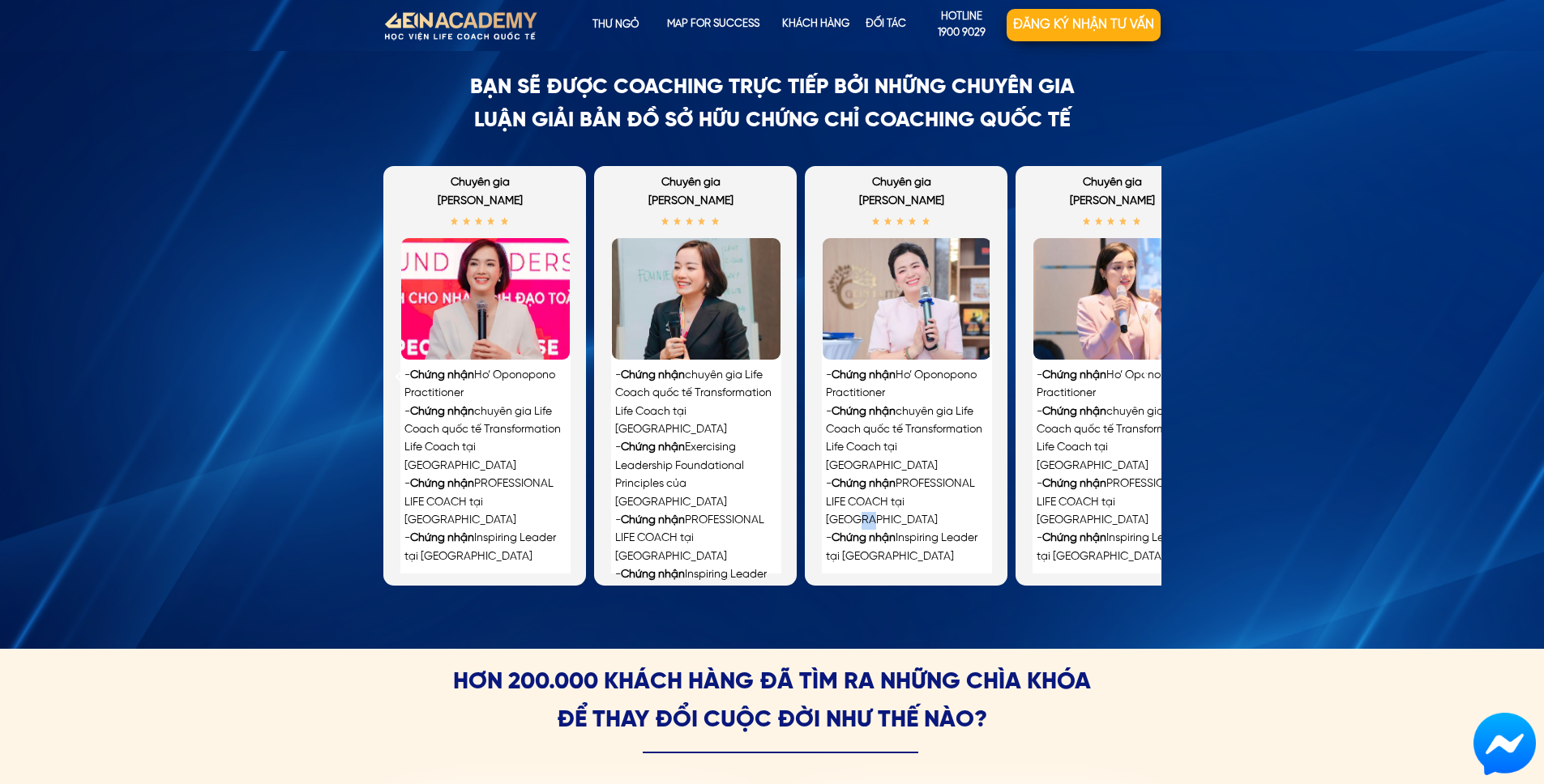
drag, startPoint x: 903, startPoint y: 482, endPoint x: 937, endPoint y: 477, distance: 34.4
click at [937, 477] on div "- Chứng nhận Ho’ Oponopono Practitioner - Chứng nhận chuyên gia Life Coach quốc…" at bounding box center [906, 467] width 160 height 200
click at [1244, 552] on div "BẠN SẼ ĐƯỢC COACHING TRỰC TIẾP BỞI những CHUYÊN GIA LUẬN GIẢI BẢN ĐỒ sở hữu chứ…" at bounding box center [772, 347] width 1544 height 604
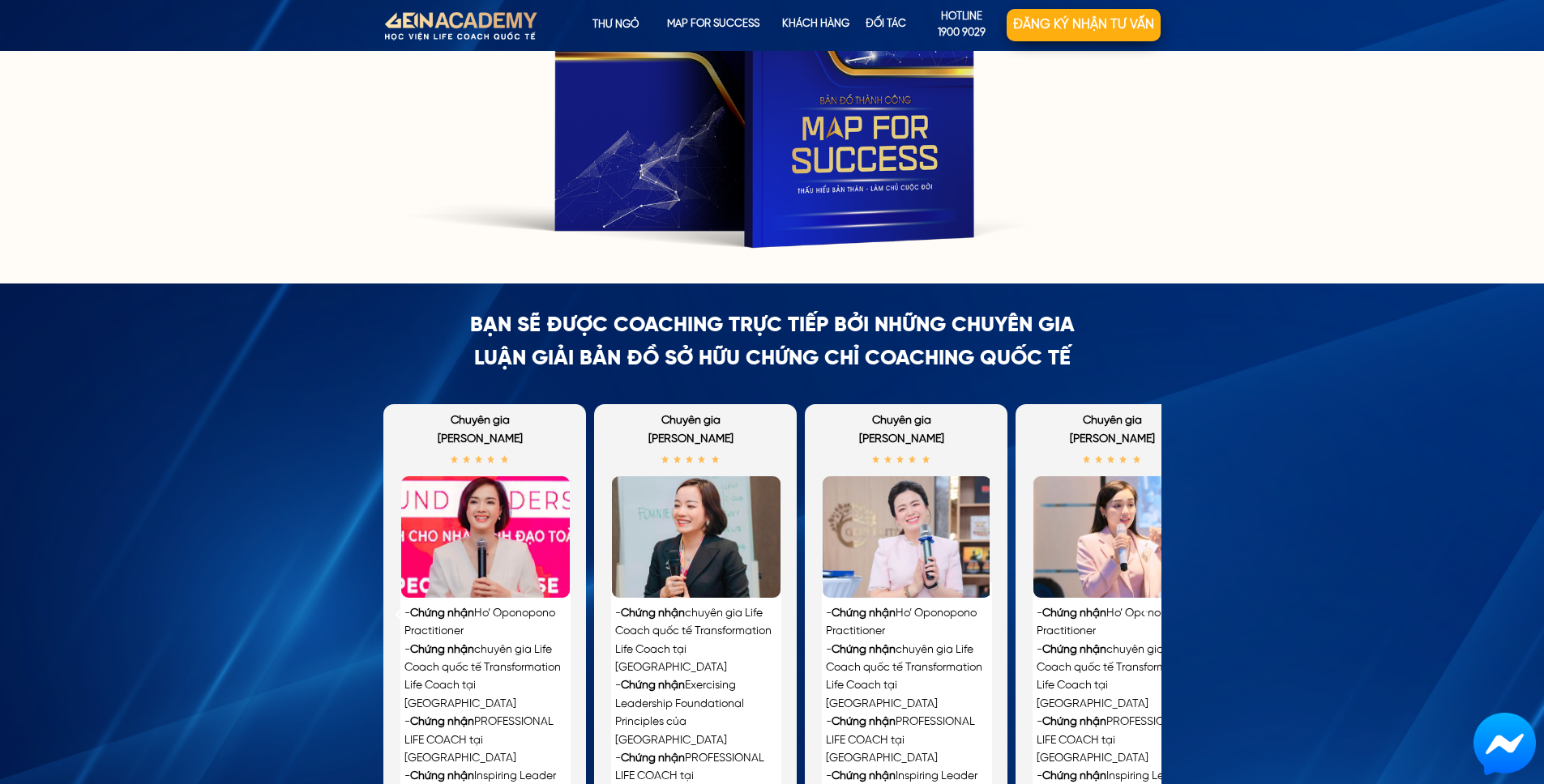
scroll to position [3226, 0]
